Goal: Task Accomplishment & Management: Manage account settings

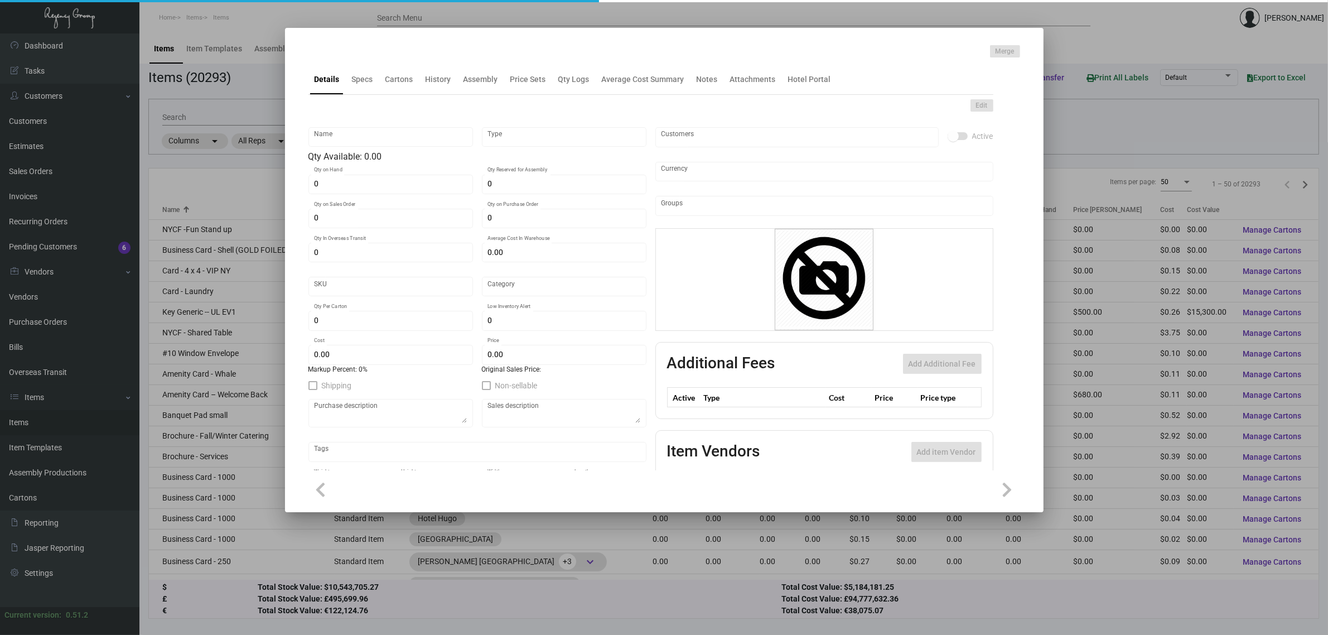
type input "Key Card - [PERSON_NAME]"
type input "Inventory"
type input "2,500"
type input "15,000"
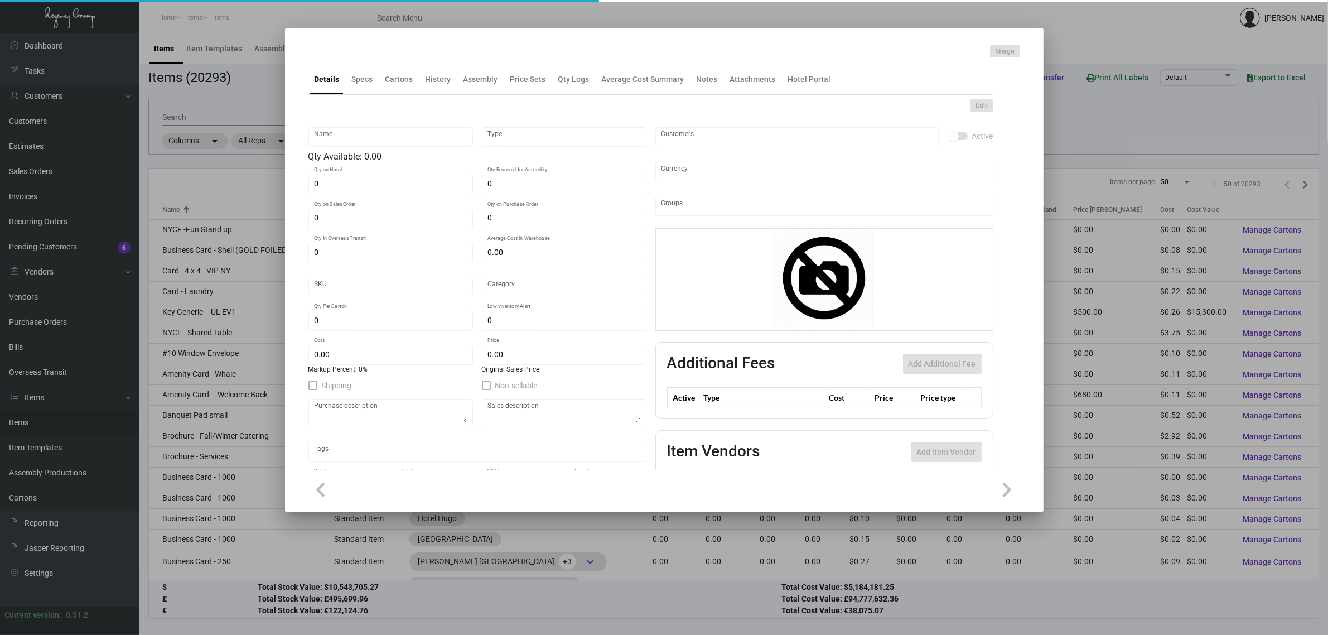
type input "$ 0.00"
type input "1199"
type input "Standard"
type input "1,000"
type input "$ 0.115"
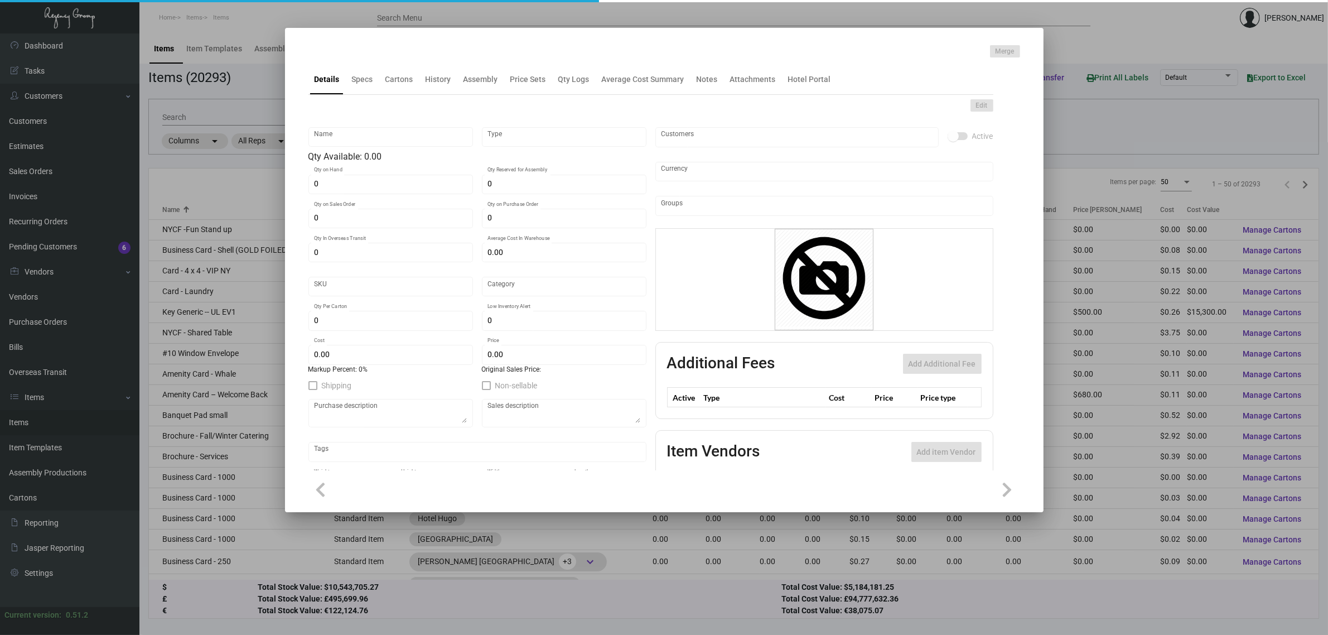
type input "$ 0.32"
checkbox input "true"
type input "United States Dollar $"
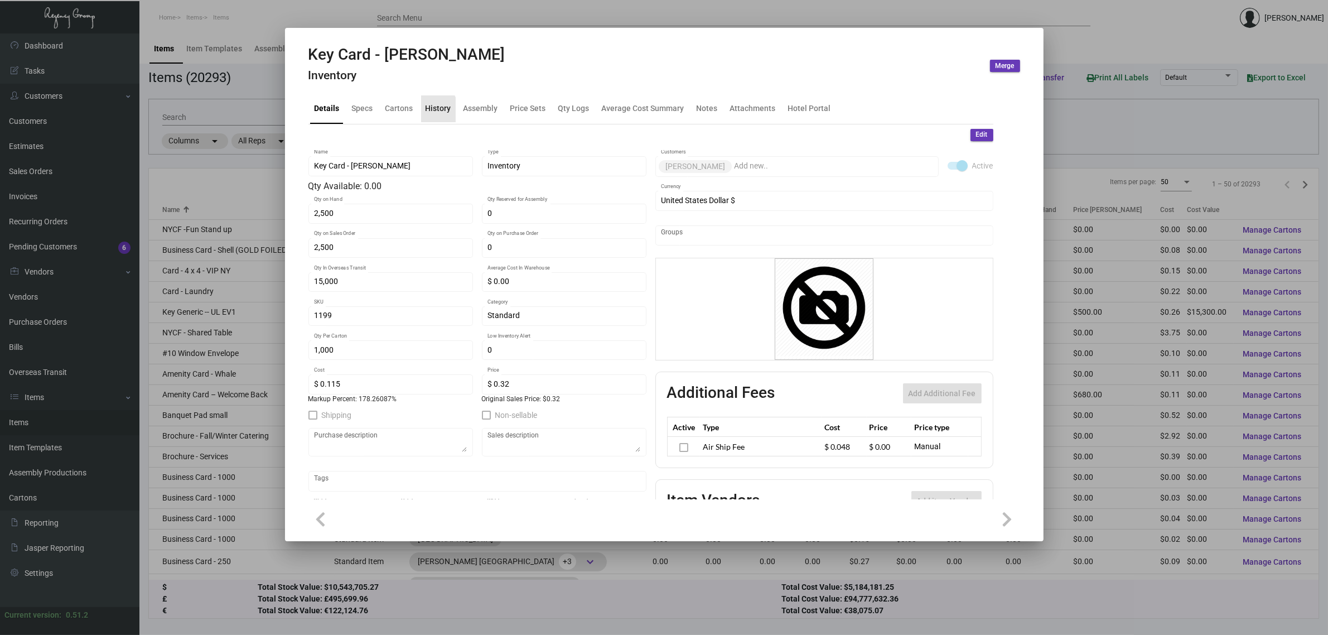
click at [431, 110] on div "History" at bounding box center [439, 109] width 26 height 12
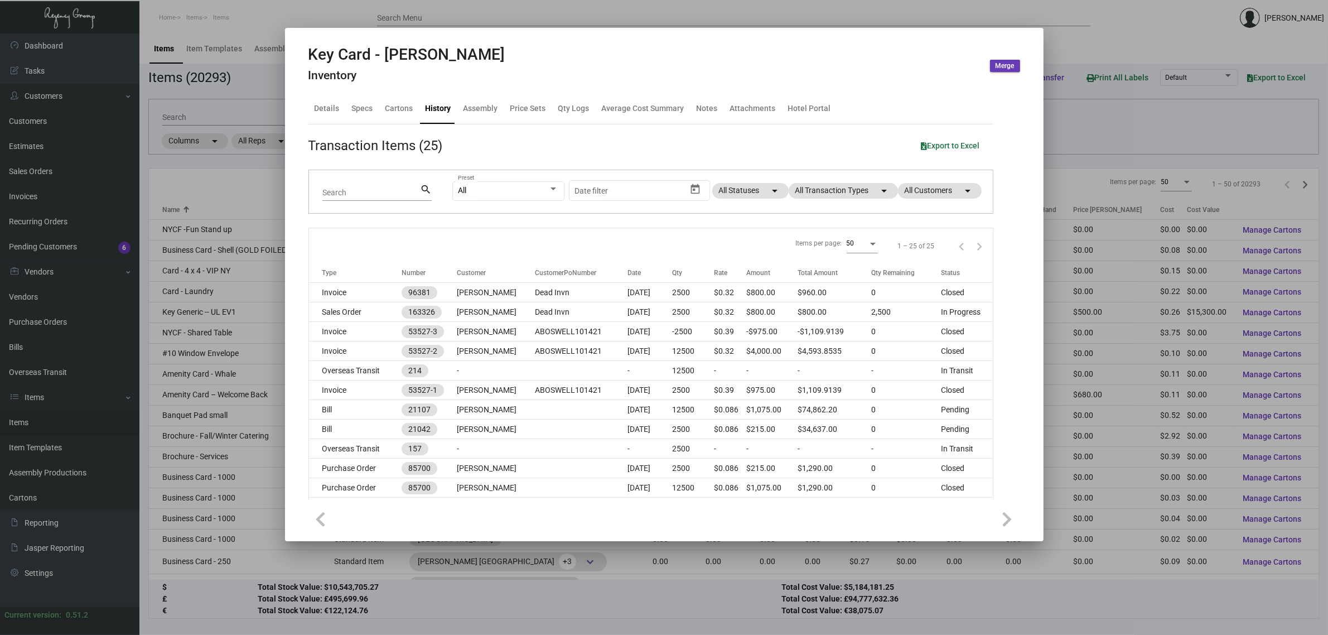
click at [245, 198] on div at bounding box center [664, 317] width 1328 height 635
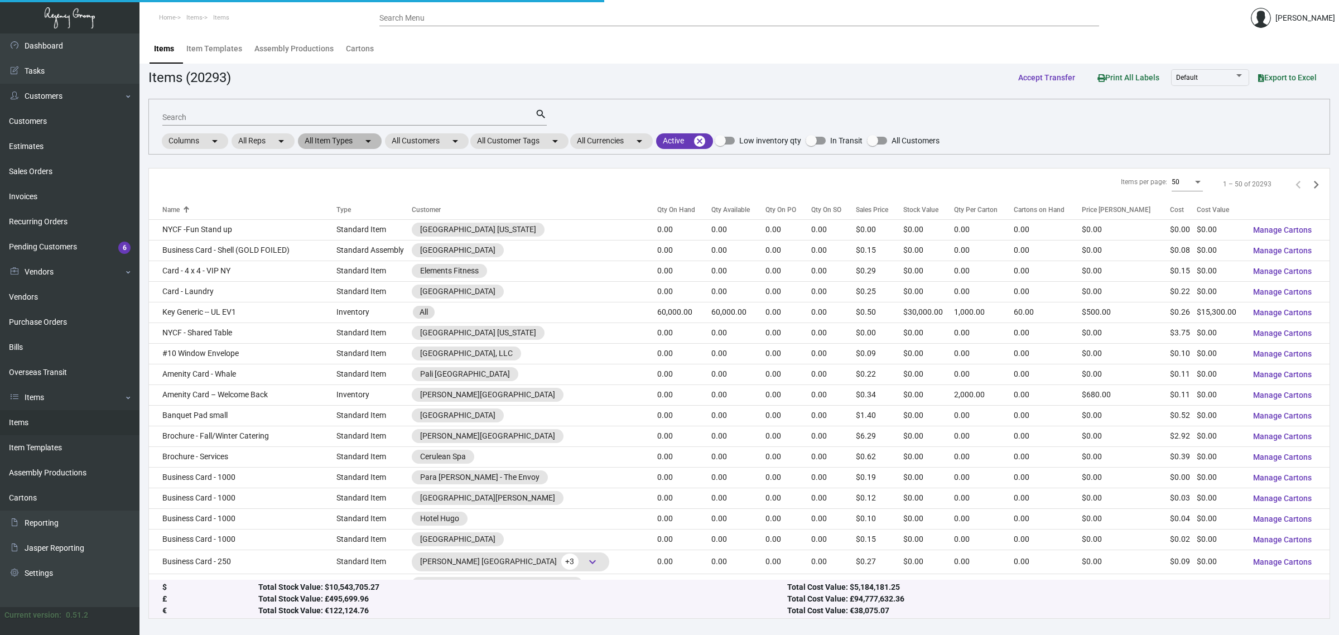
click at [365, 139] on mat-icon "arrow_drop_down" at bounding box center [368, 140] width 13 height 13
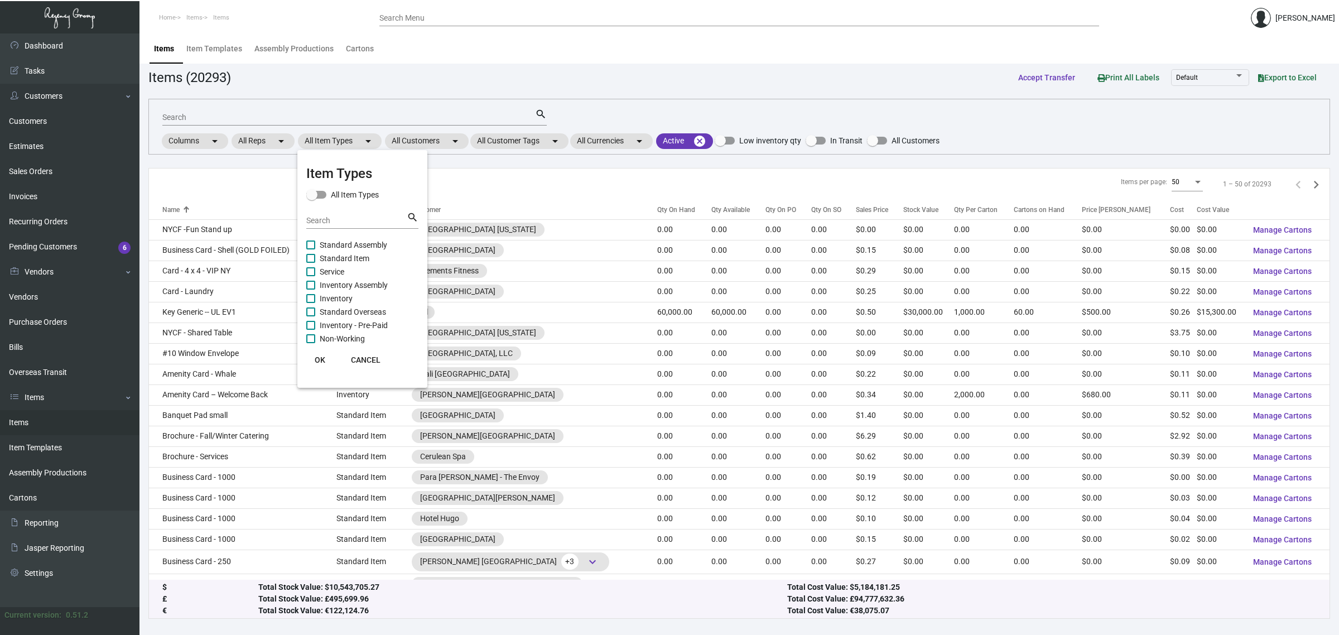
click at [447, 138] on div at bounding box center [669, 317] width 1339 height 635
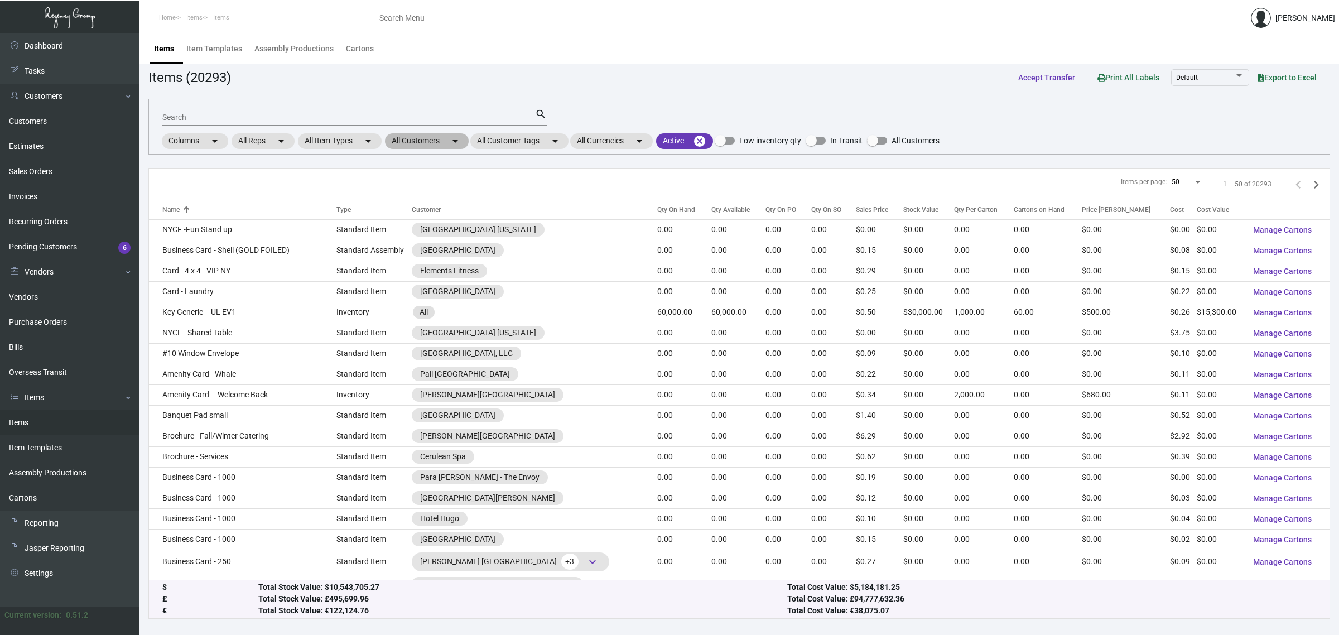
click at [447, 138] on mat-chip "All Customers arrow_drop_down" at bounding box center [427, 141] width 84 height 16
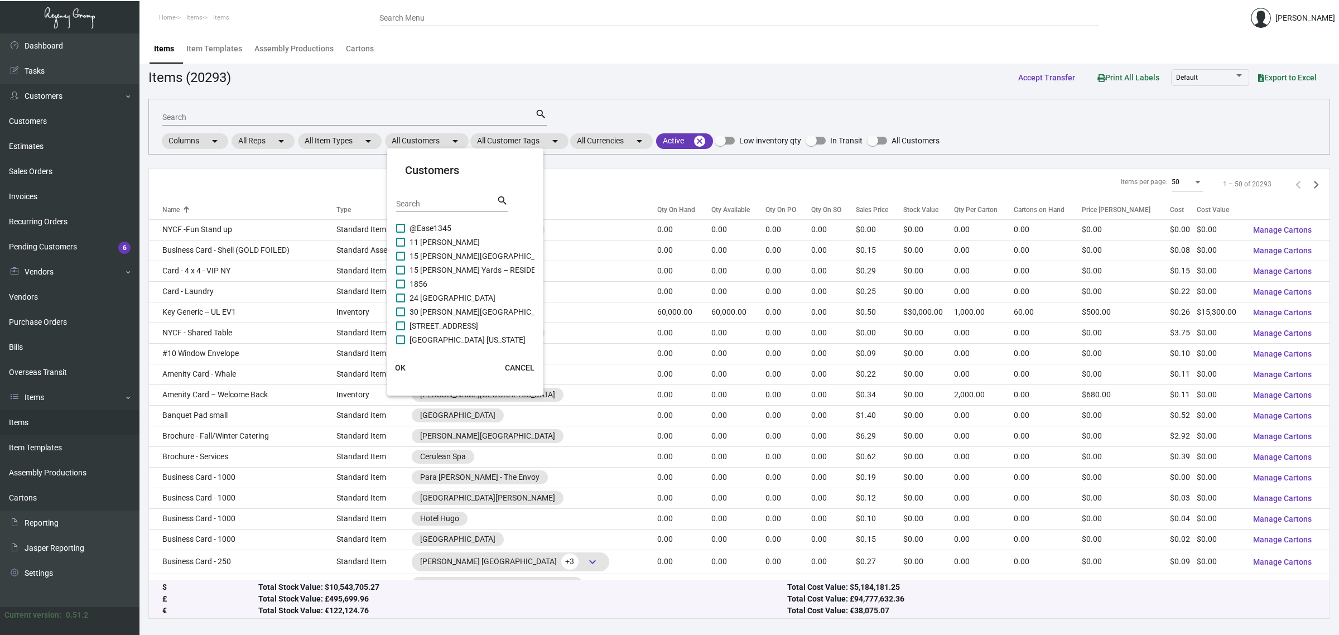
click at [459, 200] on input "Search" at bounding box center [446, 204] width 100 height 9
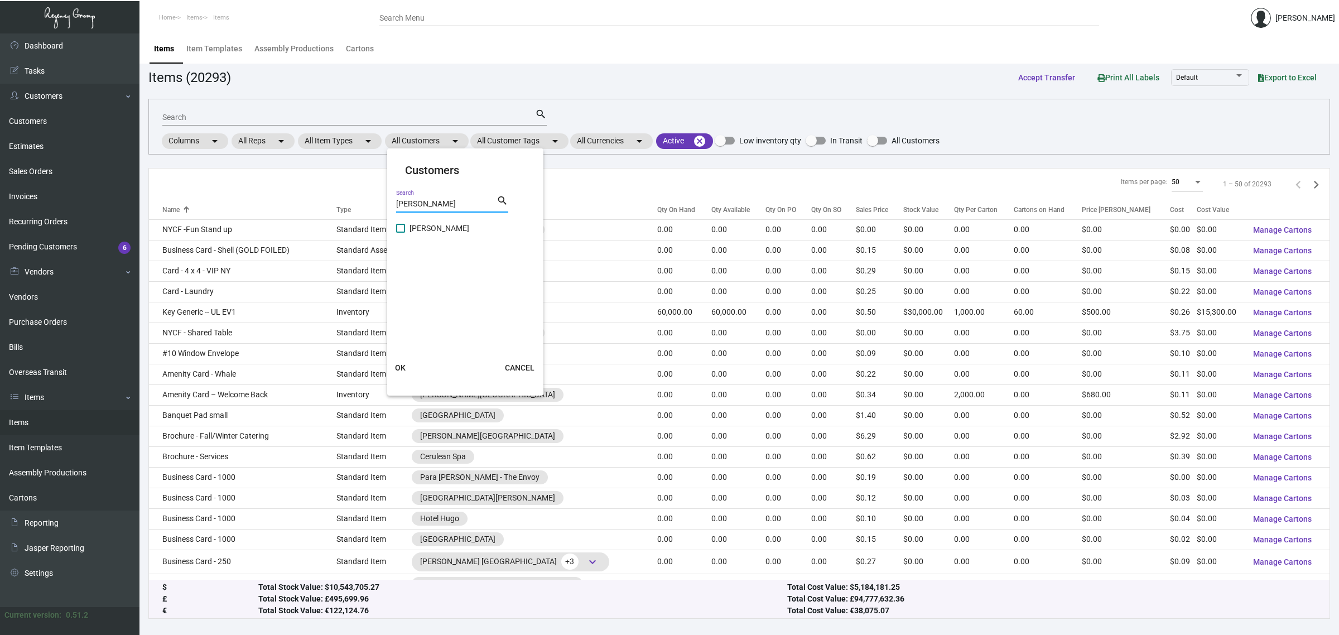
type input "[PERSON_NAME]"
click at [419, 224] on span "[PERSON_NAME]" at bounding box center [439, 227] width 60 height 13
click at [401, 233] on input "[PERSON_NAME]" at bounding box center [400, 233] width 1 height 1
checkbox input "true"
click at [402, 364] on span "OK" at bounding box center [400, 367] width 11 height 9
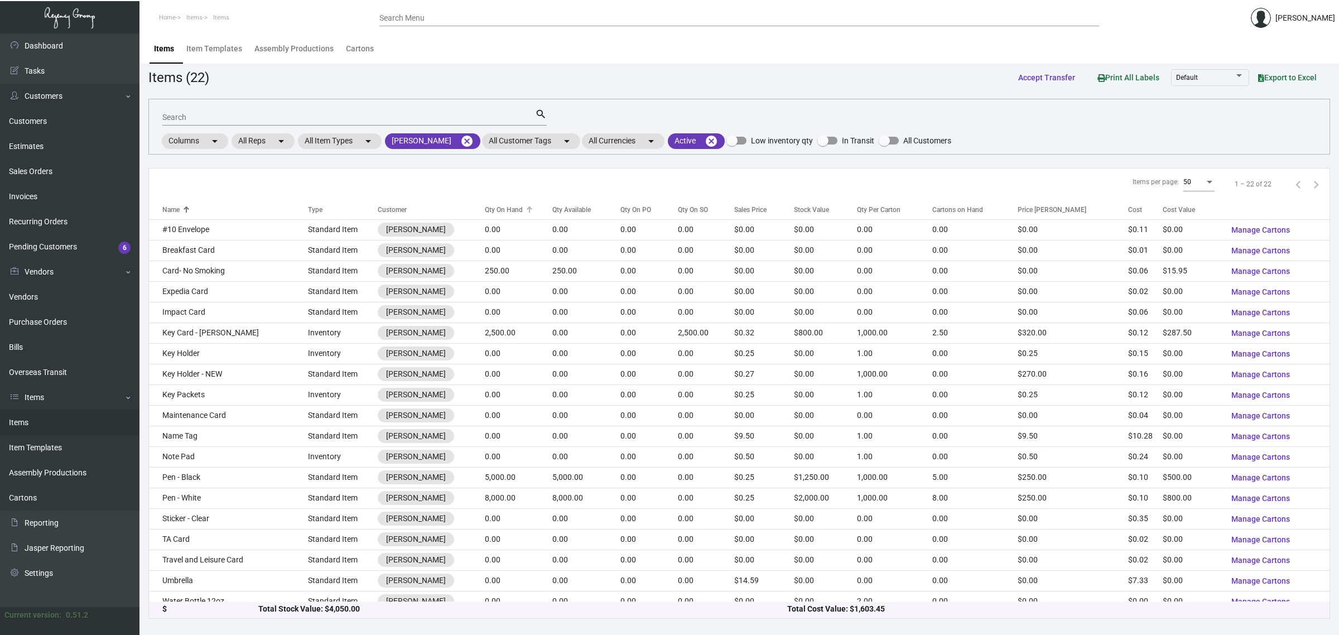
click at [485, 205] on div "Qty On Hand" at bounding box center [504, 210] width 38 height 10
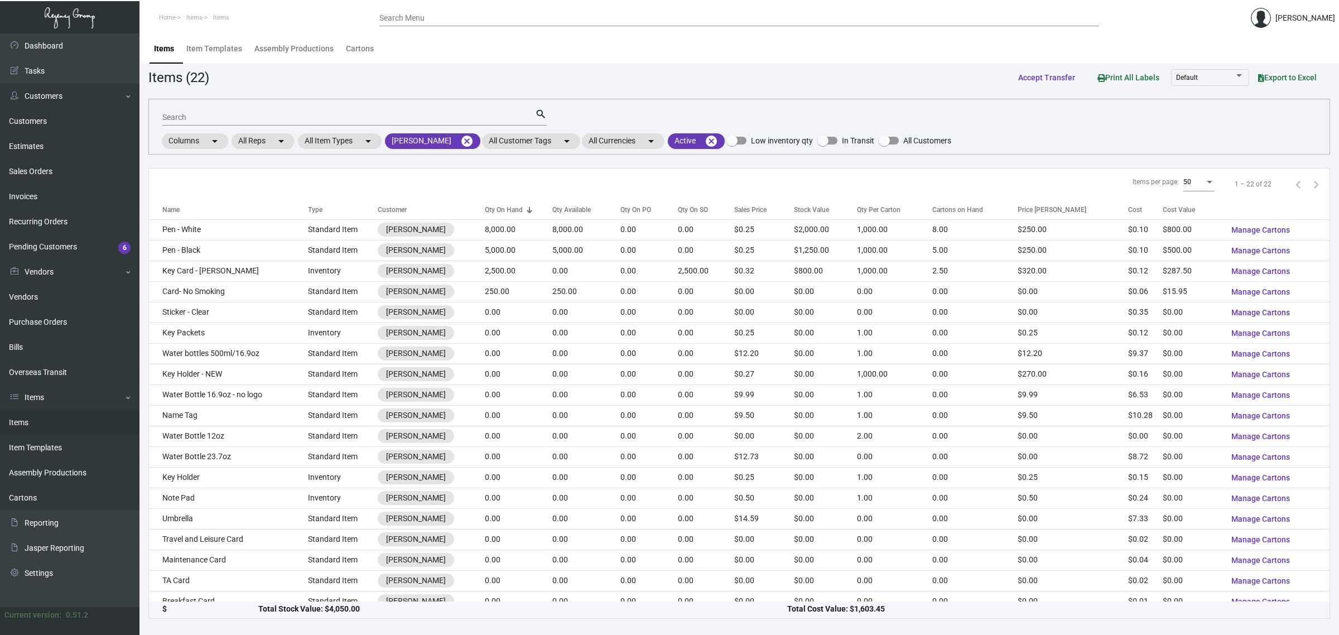
click at [508, 168] on div "Items per page: 50 1 – 22 of 22" at bounding box center [739, 184] width 1181 height 32
click at [491, 168] on div "Items per page: 50 1 – 22 of 22" at bounding box center [739, 184] width 1181 height 32
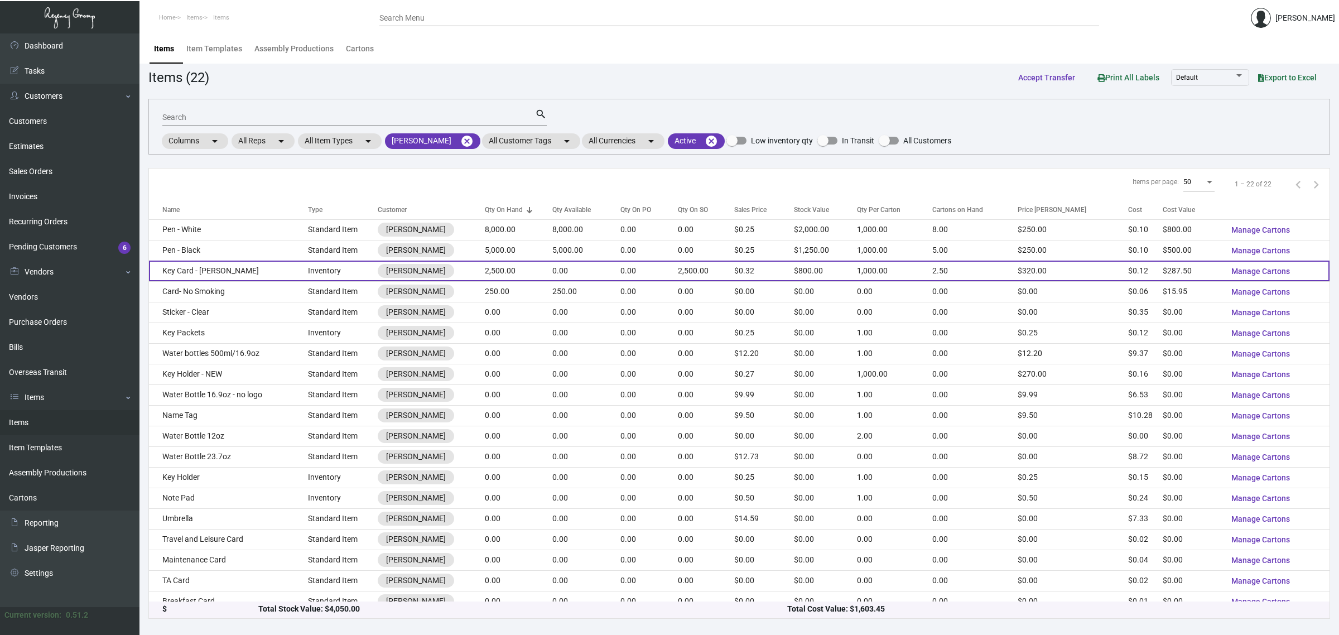
click at [494, 261] on td "2,500.00" at bounding box center [519, 271] width 68 height 21
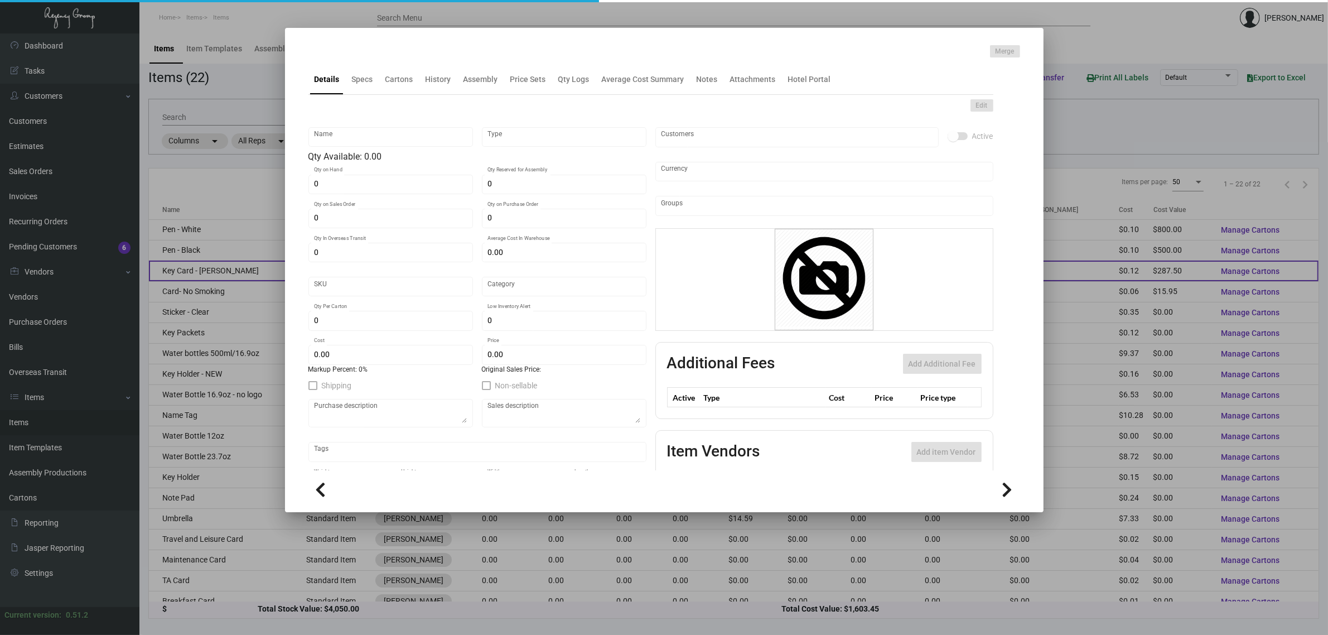
type input "Key Card - [PERSON_NAME]"
type input "Inventory"
type input "2,500"
type input "15,000"
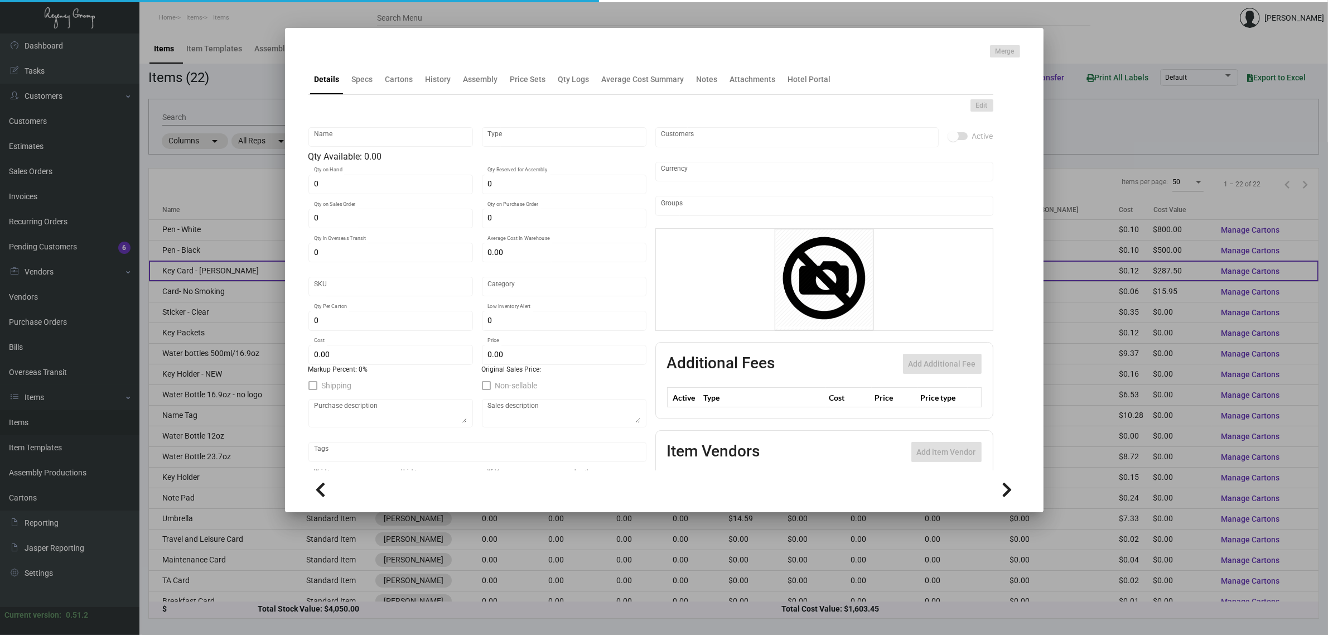
type input "$ 0.00"
type input "1199"
type input "Standard"
type input "1,000"
type input "$ 0.115"
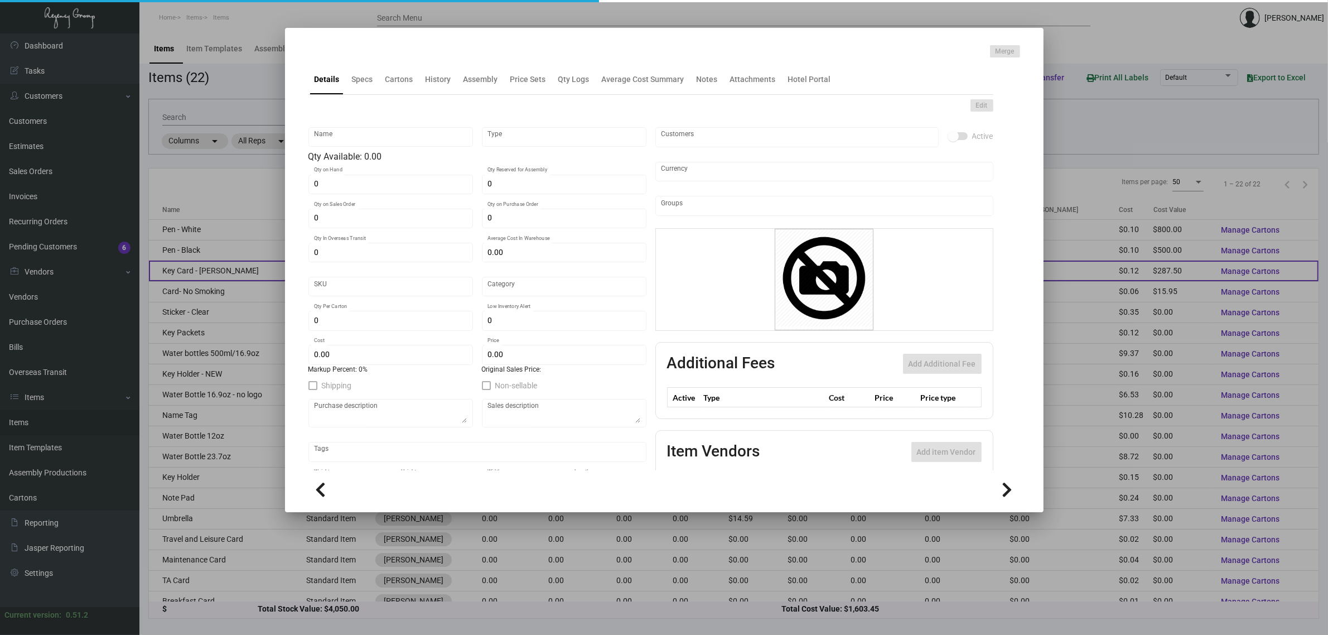
type input "$ 0.32"
checkbox input "true"
type input "United States Dollar $"
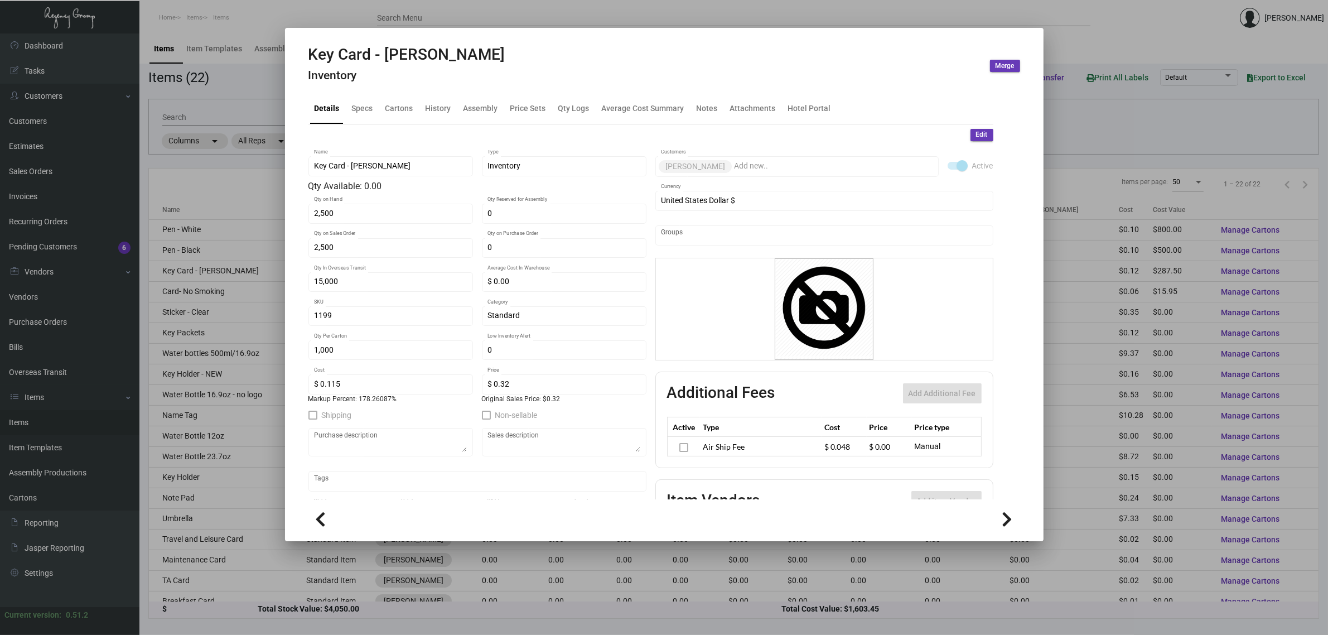
click at [249, 160] on div at bounding box center [664, 317] width 1328 height 635
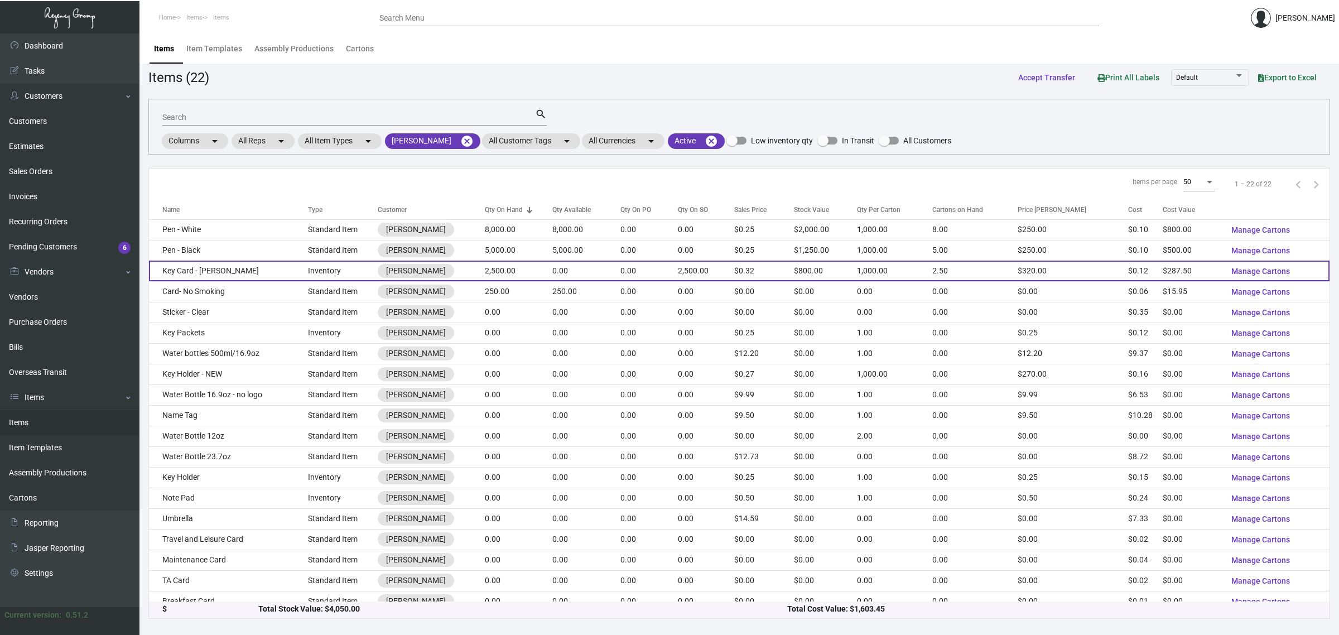
click at [501, 261] on td "2,500.00" at bounding box center [519, 271] width 68 height 21
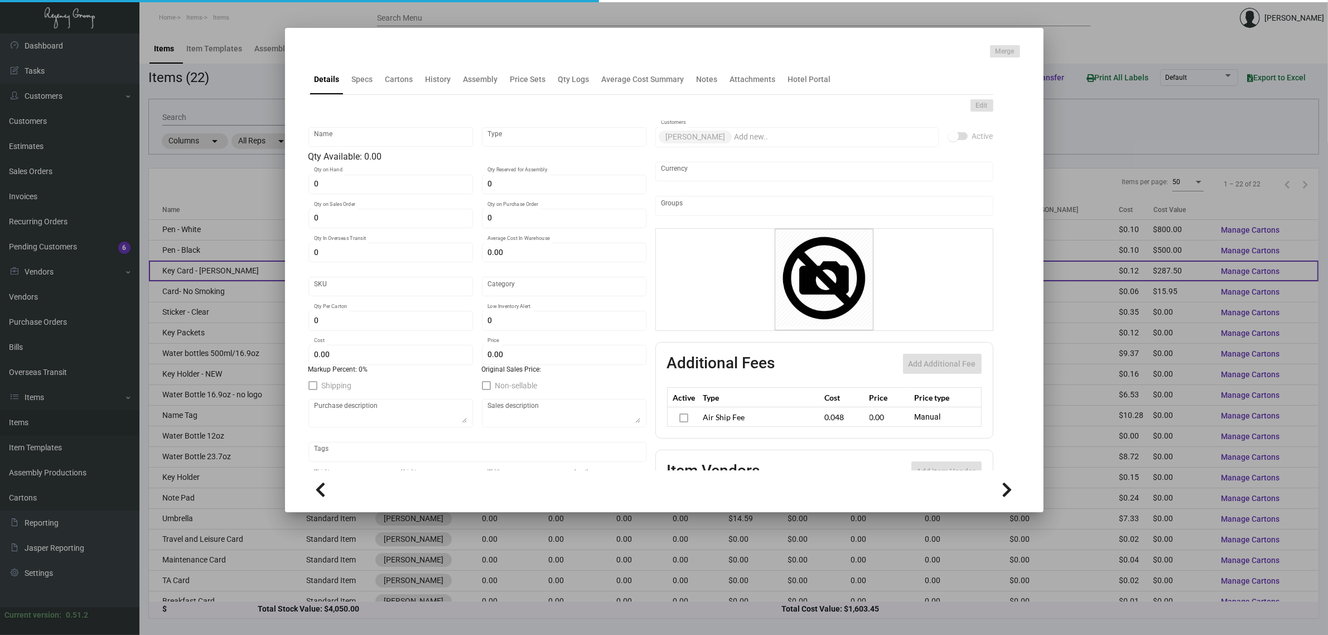
type input "Key Card - [PERSON_NAME]"
type input "Inventory"
type input "2,500"
type input "15,000"
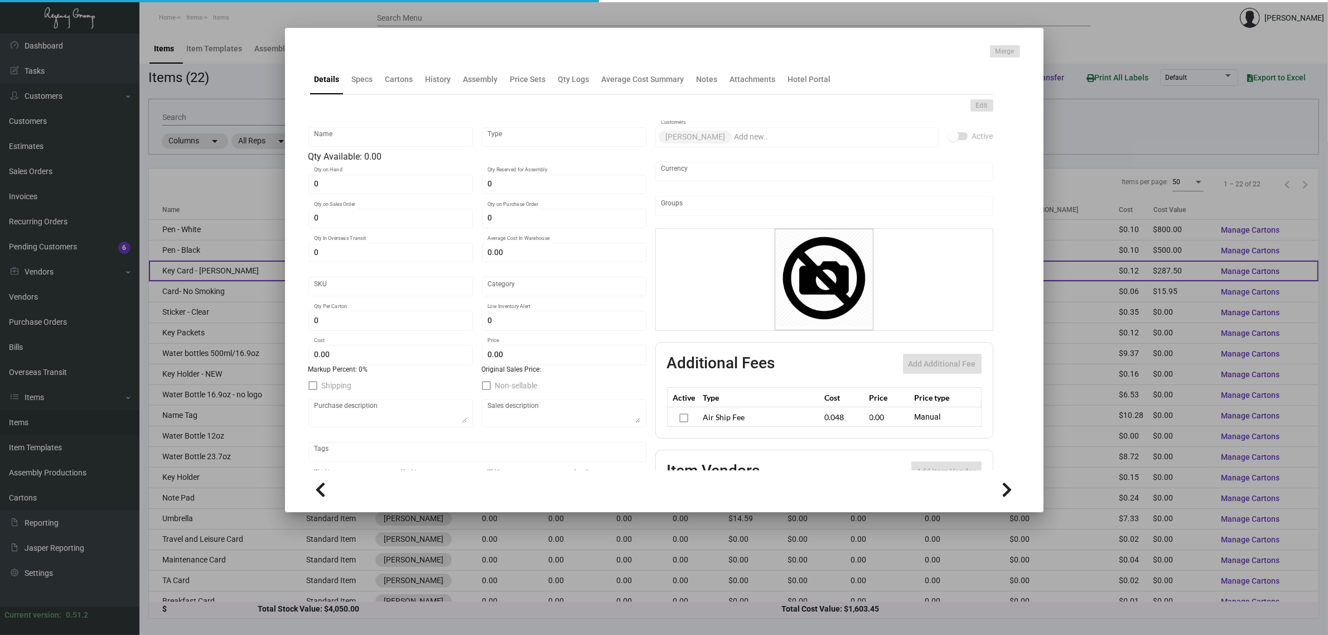
type input "$ 0.00"
type input "1199"
type input "Standard"
type input "1,000"
type input "$ 0.115"
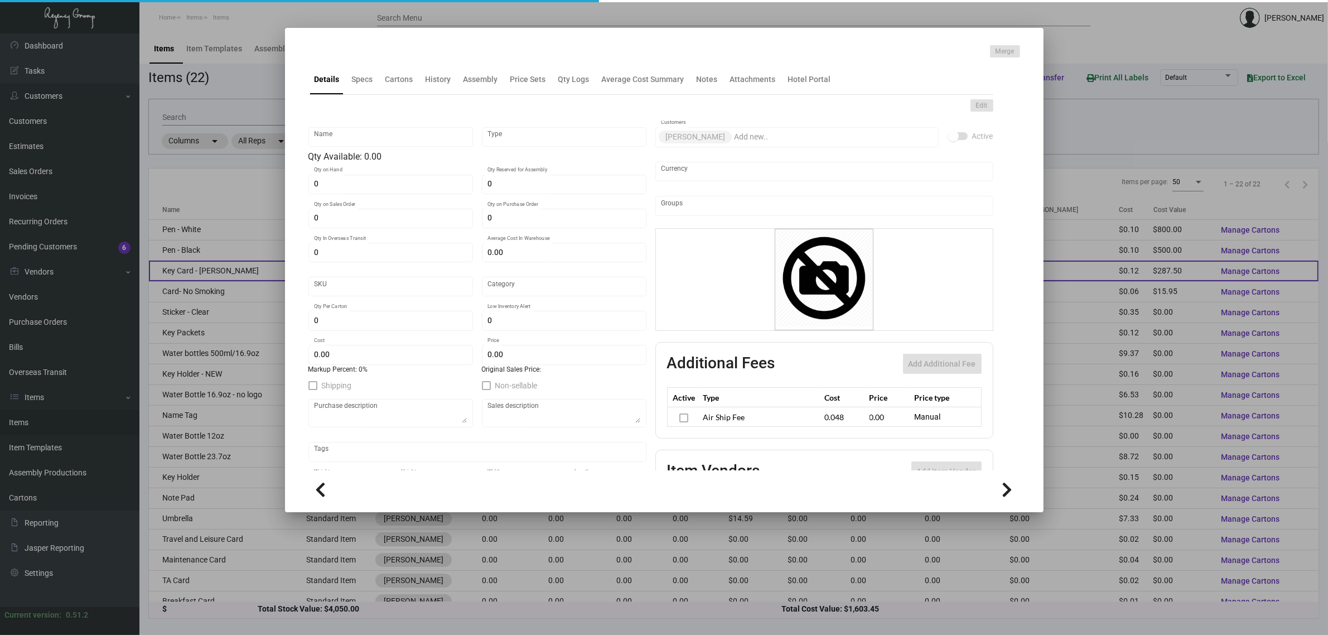
type input "$ 0.32"
checkbox input "true"
type input "United States Dollar $"
type input "$ 0.048"
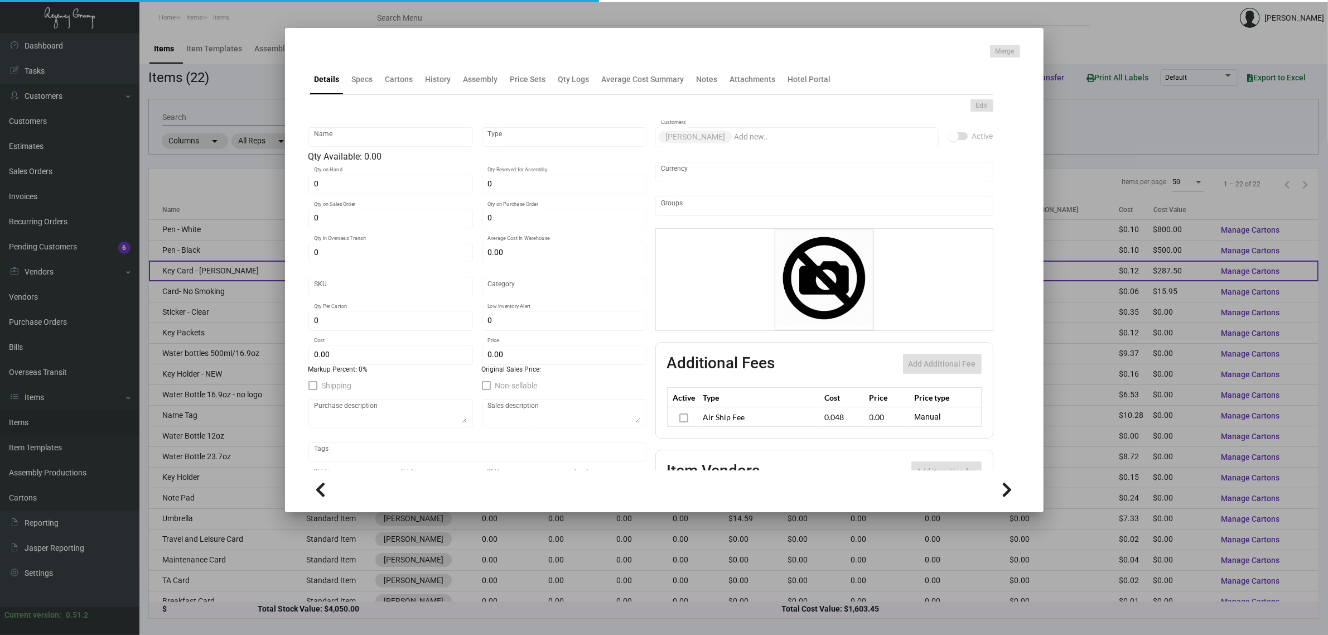
type input "$ 0.00"
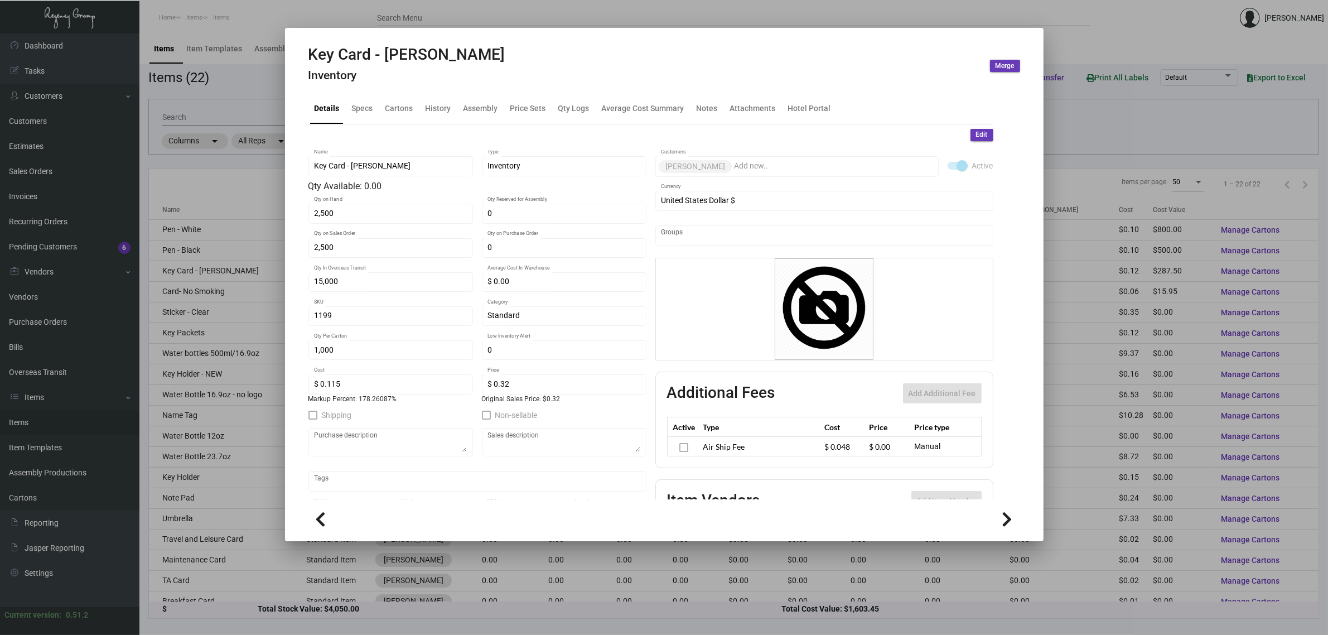
click at [343, 110] on div "Details" at bounding box center [327, 108] width 34 height 27
click at [354, 112] on div "Specs" at bounding box center [362, 109] width 21 height 12
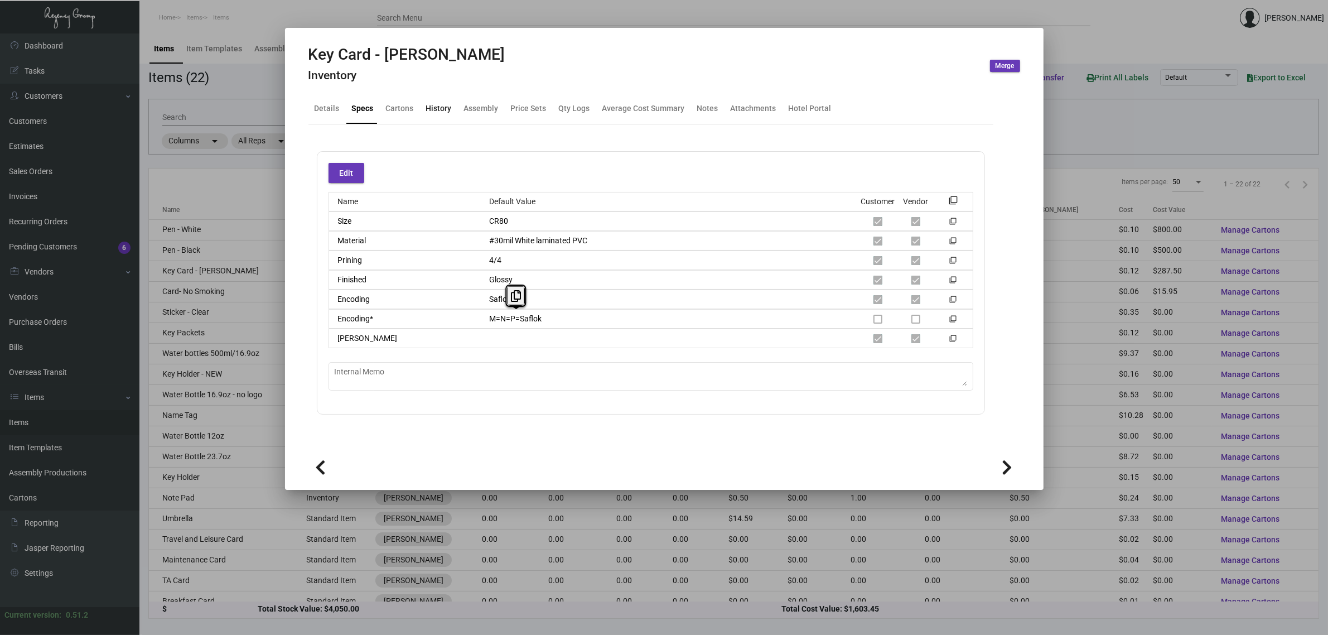
click at [441, 112] on div "History" at bounding box center [439, 109] width 26 height 12
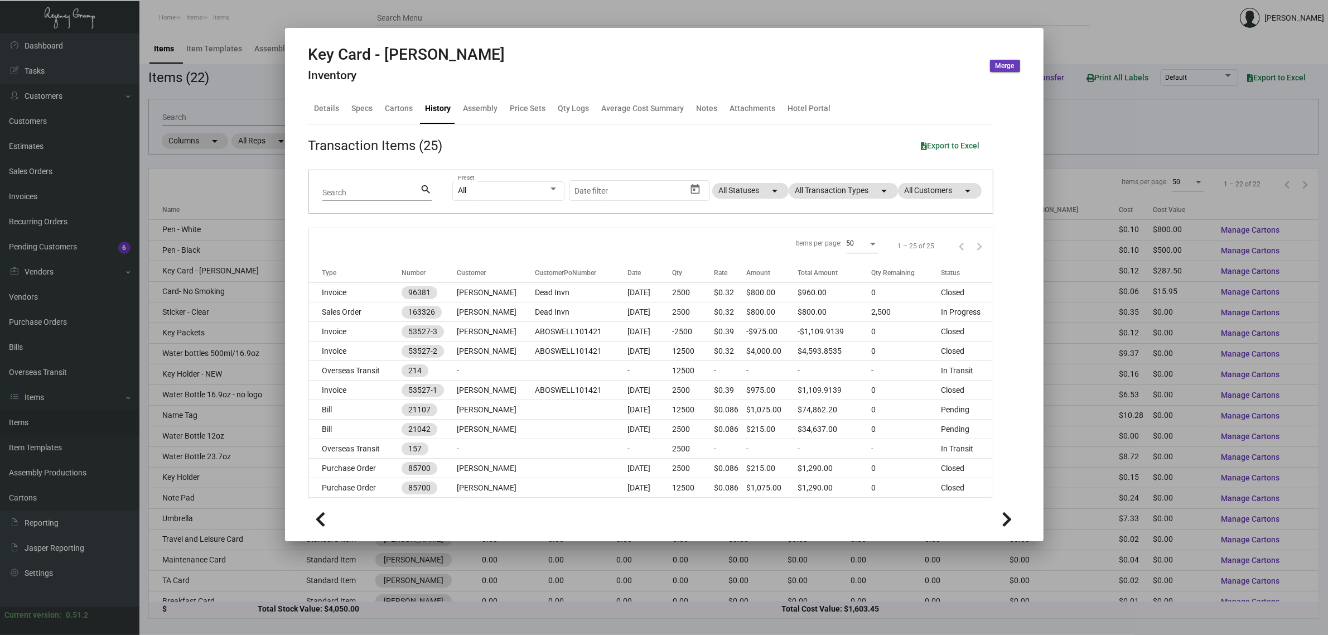
click at [821, 201] on div "All Preset Start date – Date filter All Statuses arrow_drop_down All Transactio…" at bounding box center [715, 192] width 527 height 44
click at [804, 196] on mat-chip "All Transaction Types arrow_drop_down" at bounding box center [843, 191] width 109 height 16
click at [812, 291] on span "Estimate" at bounding box center [814, 293] width 31 height 13
click at [790, 298] on input "Estimate" at bounding box center [789, 298] width 1 height 1
checkbox input "true"
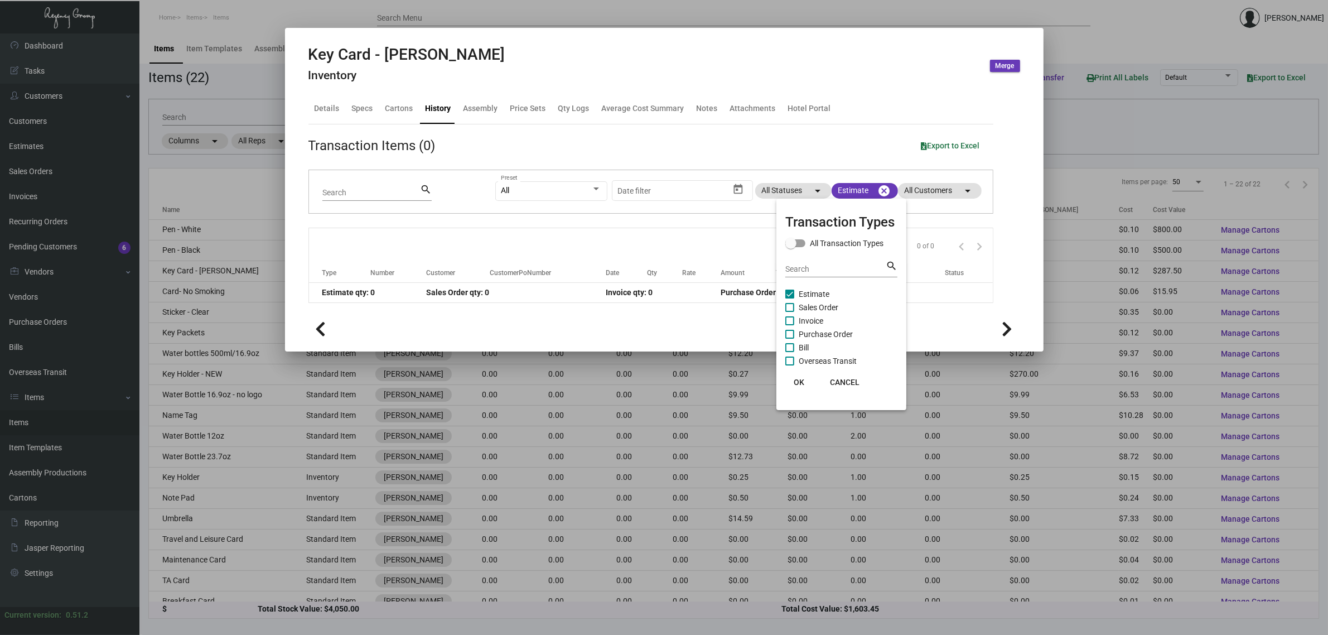
click at [827, 332] on span "Purchase Order" at bounding box center [826, 333] width 54 height 13
click at [790, 339] on input "Purchase Order" at bounding box center [789, 339] width 1 height 1
checkbox input "true"
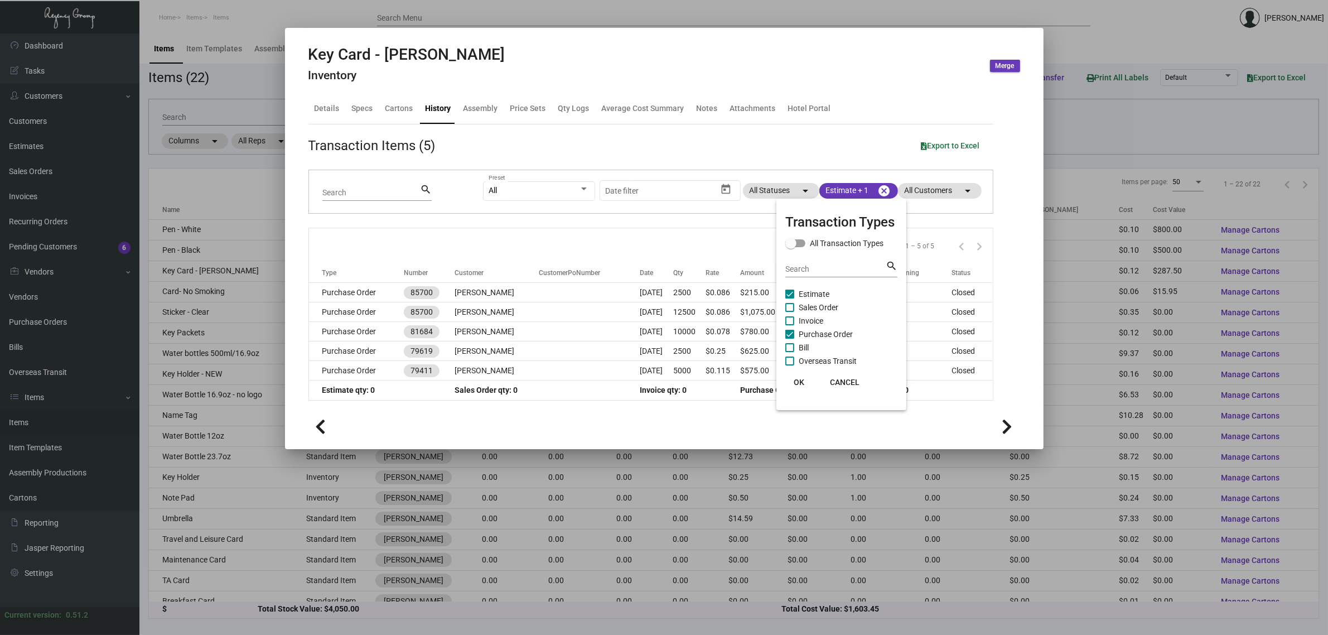
click at [695, 243] on div at bounding box center [664, 317] width 1328 height 635
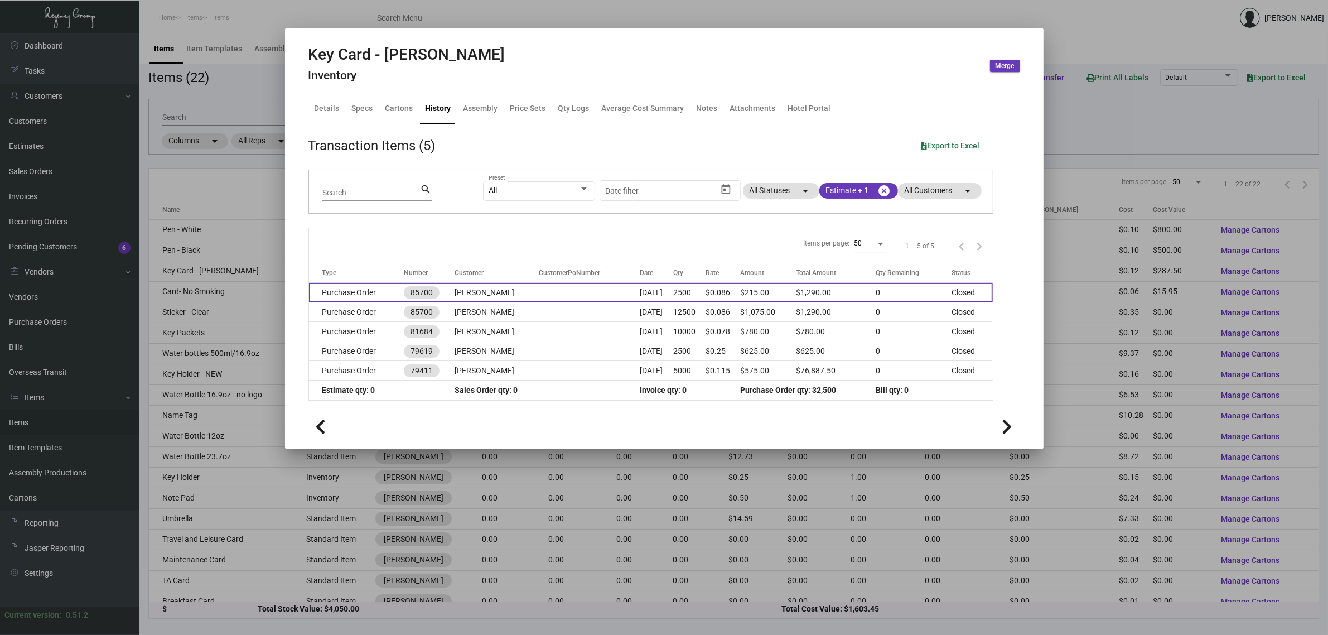
click at [578, 295] on td at bounding box center [589, 293] width 101 height 20
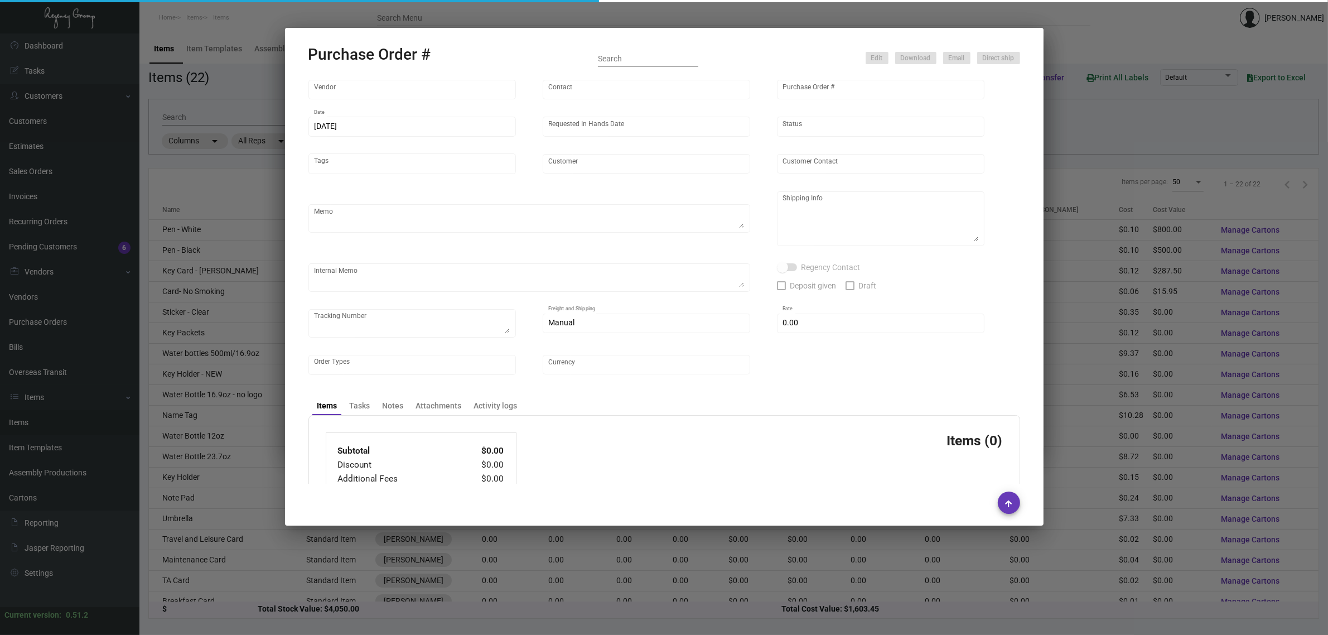
type input "CHENGDU MIND IOT TECHNOLOGY"
type input "[PERSON_NAME]"
type input "85700"
type input "[DATE]"
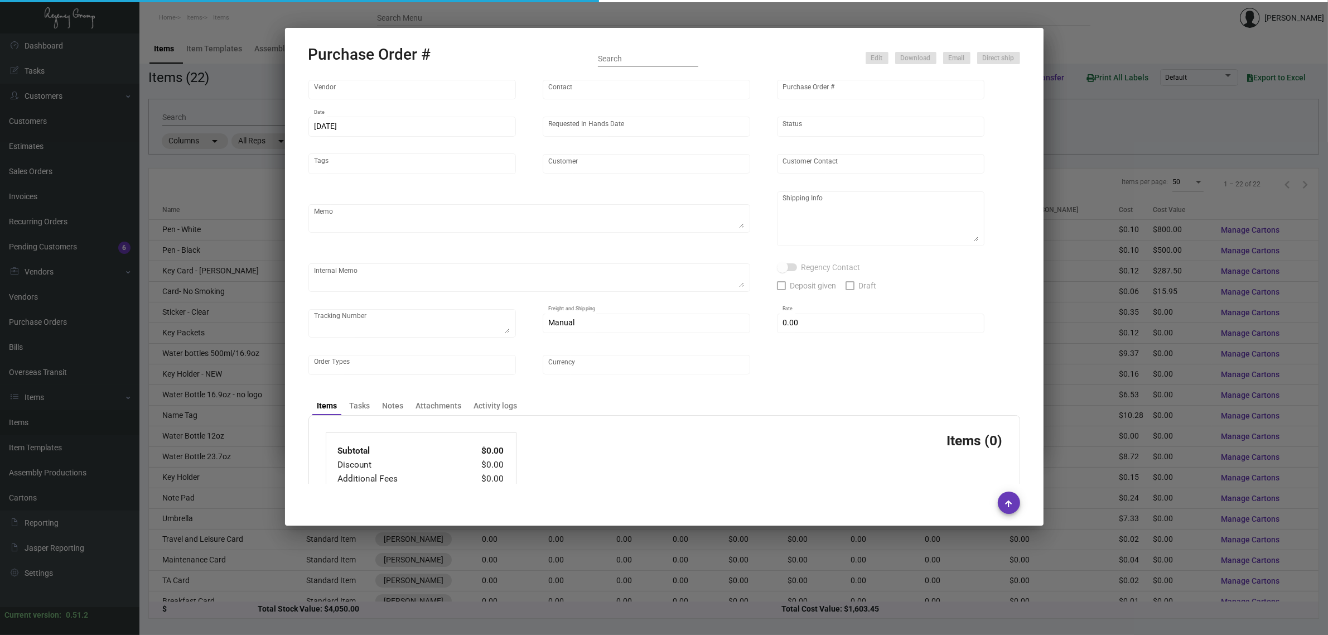
type input "[PERSON_NAME]"
type textarea "Regency Group NJ [PERSON_NAME] [STREET_ADDRESS]"
checkbox input "true"
type input "$ 0.00"
type input "United States Dollar $"
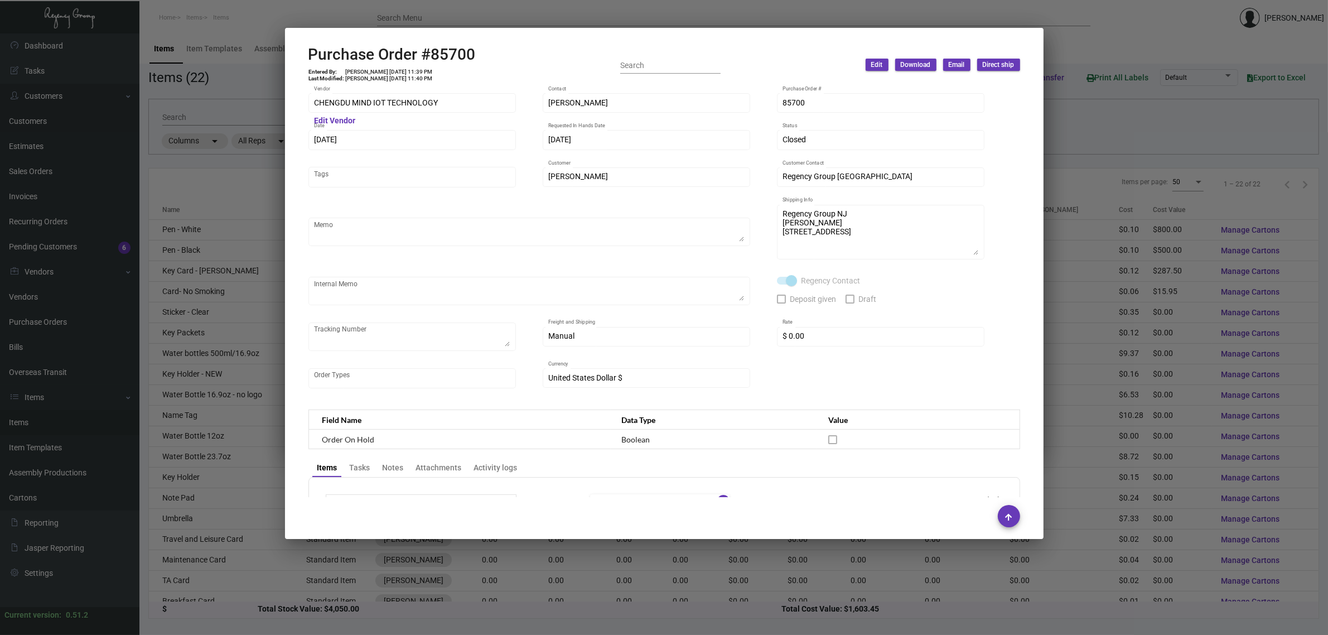
click at [445, 9] on div at bounding box center [664, 317] width 1328 height 635
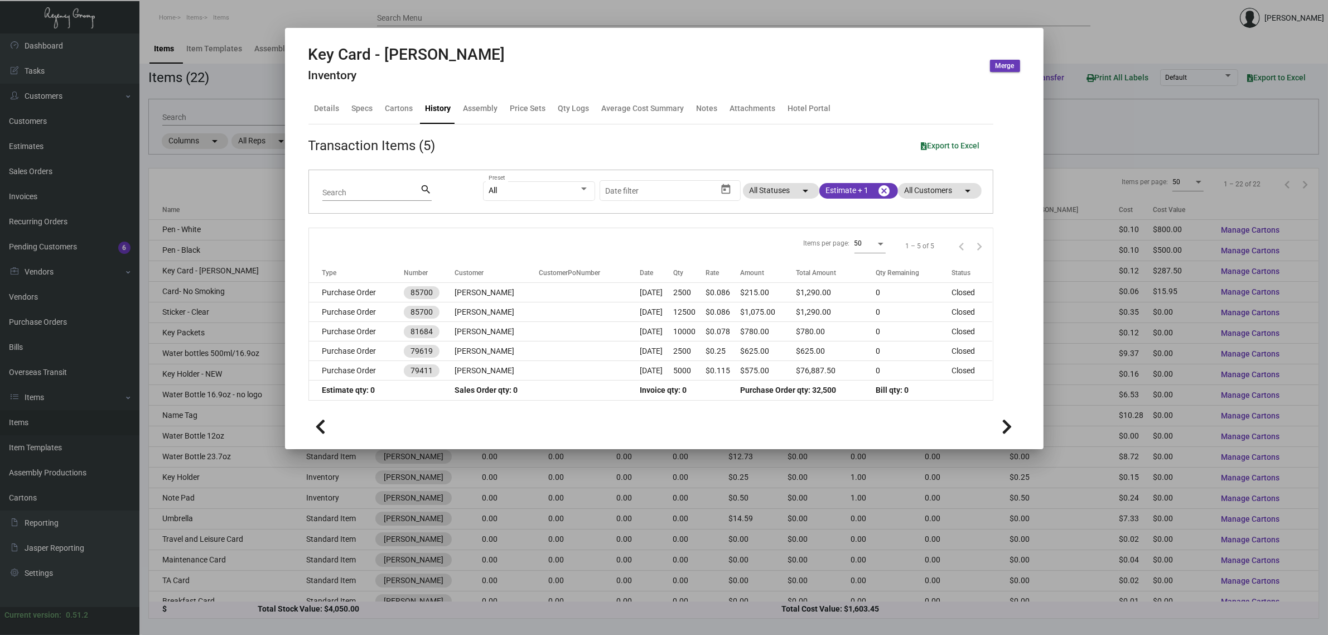
click at [244, 74] on div at bounding box center [664, 317] width 1328 height 635
